Goal: Task Accomplishment & Management: Manage account settings

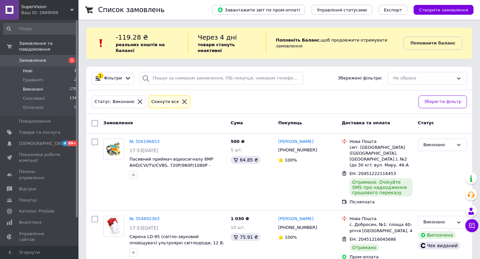
click at [51, 66] on li "Нові 1" at bounding box center [40, 70] width 80 height 9
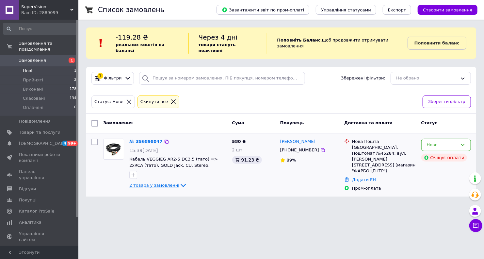
click at [153, 183] on span "2 товара у замовленні" at bounding box center [154, 185] width 50 height 5
click at [179, 181] on icon at bounding box center [183, 185] width 8 height 8
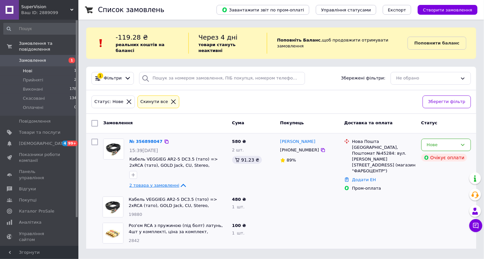
click at [40, 66] on li "Нові 1" at bounding box center [40, 70] width 80 height 9
click at [433, 142] on div "Нове" at bounding box center [442, 145] width 31 height 7
click at [438, 152] on li "Прийнято" at bounding box center [446, 158] width 49 height 12
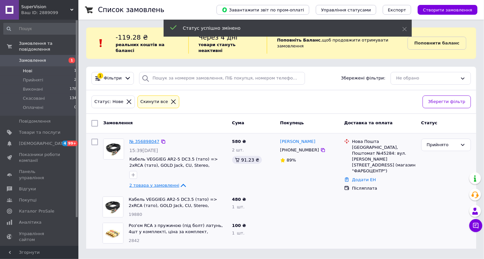
click at [137, 139] on link "№ 356898047" at bounding box center [144, 141] width 30 height 5
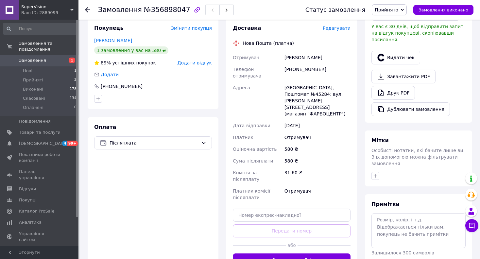
scroll to position [262, 0]
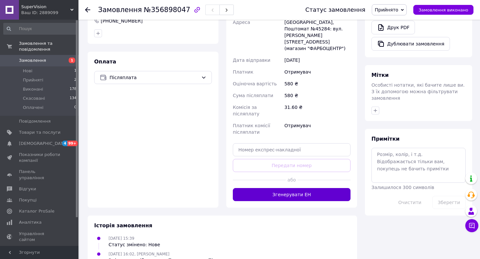
click at [301, 188] on button "Згенерувати ЕН" at bounding box center [292, 194] width 118 height 13
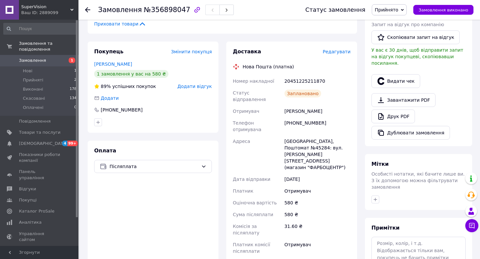
scroll to position [131, 0]
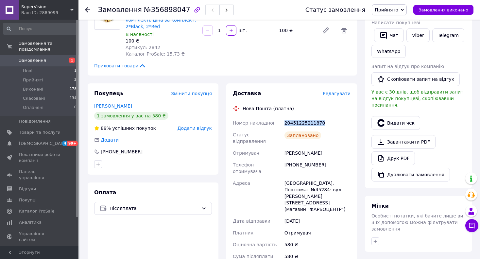
drag, startPoint x: 326, startPoint y: 115, endPoint x: 284, endPoint y: 117, distance: 41.9
click at [284, 117] on div "20451225211870" at bounding box center [317, 123] width 69 height 12
copy div "20451225211870"
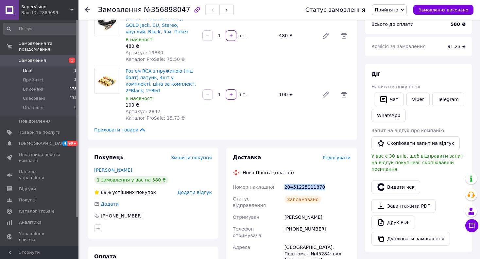
scroll to position [65, 0]
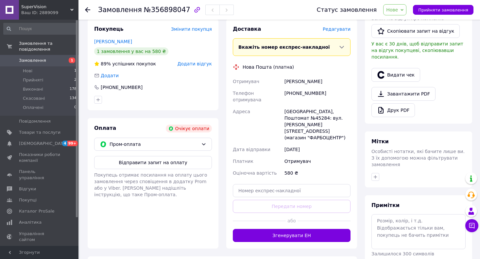
scroll to position [196, 0]
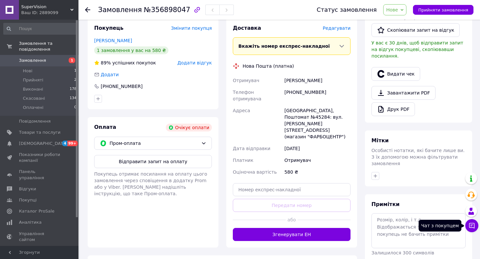
click at [471, 226] on icon at bounding box center [471, 225] width 7 height 7
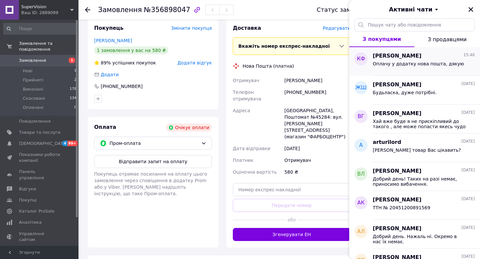
click at [398, 59] on span "[PERSON_NAME]" at bounding box center [397, 56] width 49 height 8
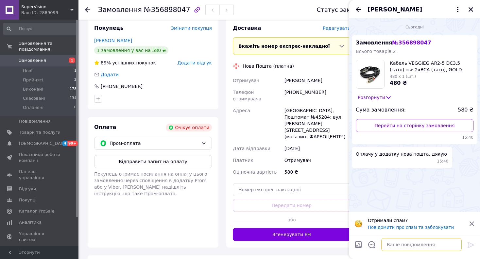
click at [406, 246] on textarea at bounding box center [421, 244] width 80 height 13
click at [473, 9] on icon "Закрити" at bounding box center [471, 10] width 6 height 6
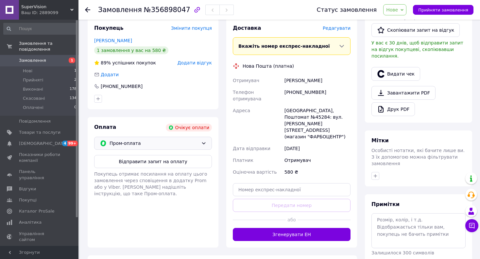
click at [165, 140] on span "Пром-оплата" at bounding box center [154, 143] width 89 height 7
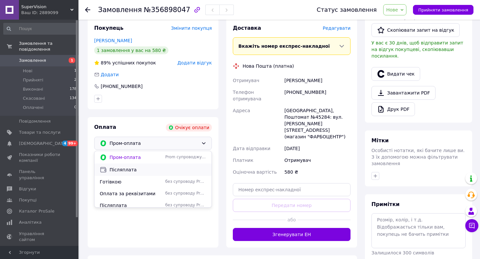
click at [143, 166] on span "Післяплата" at bounding box center [158, 169] width 97 height 7
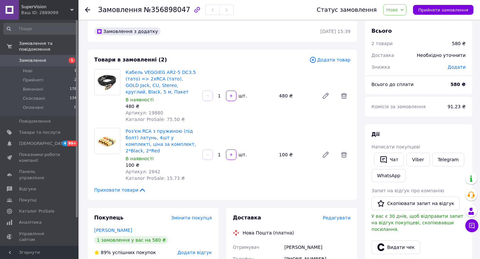
scroll to position [0, 0]
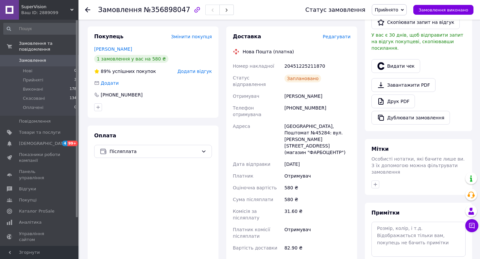
scroll to position [196, 0]
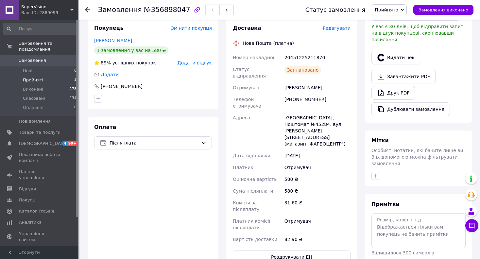
click at [47, 76] on li "Прийняті 3" at bounding box center [40, 80] width 80 height 9
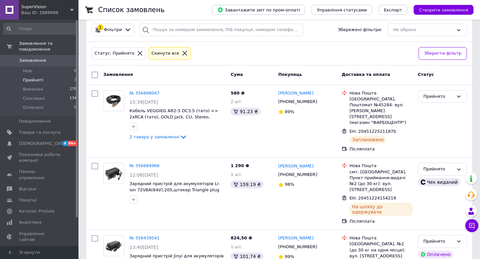
scroll to position [53, 0]
